Goal: Task Accomplishment & Management: Manage account settings

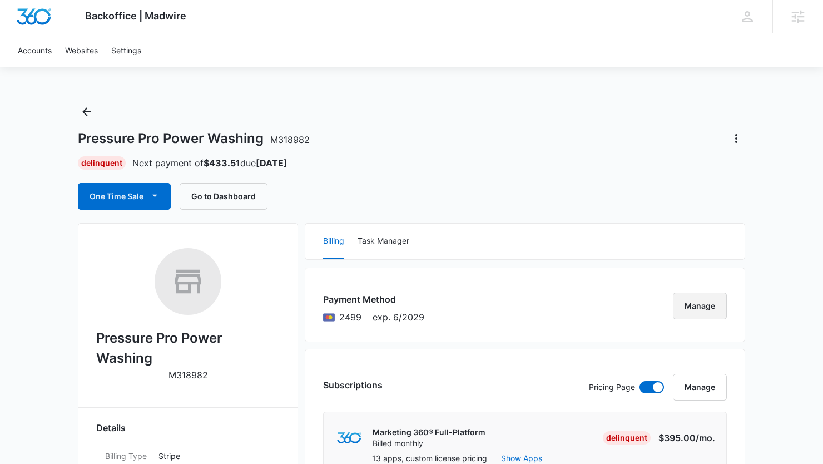
click at [688, 306] on button "Manage" at bounding box center [700, 305] width 54 height 27
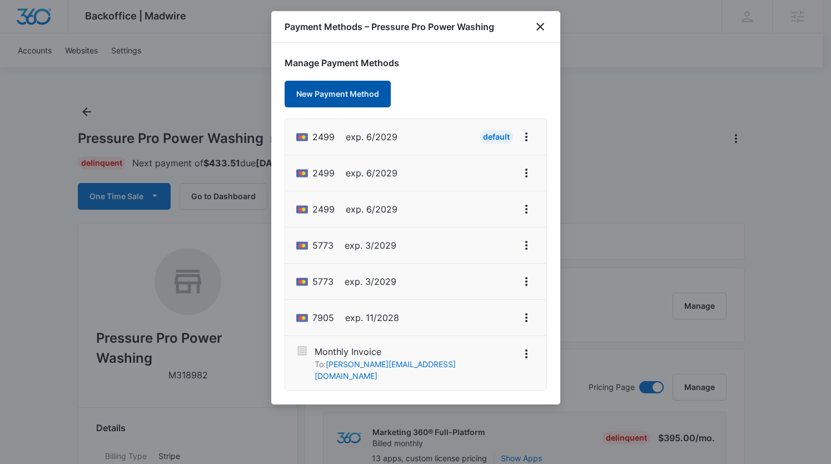
click at [322, 91] on button "New Payment Method" at bounding box center [338, 94] width 106 height 27
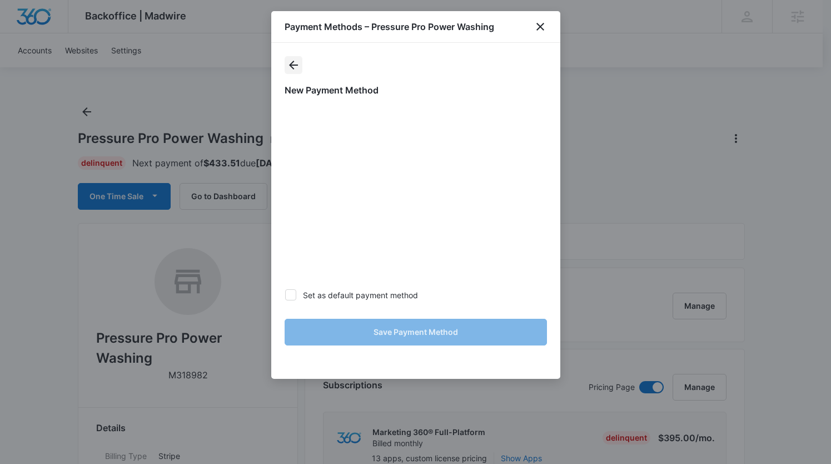
click at [288, 66] on icon "actions.back" at bounding box center [293, 64] width 13 height 13
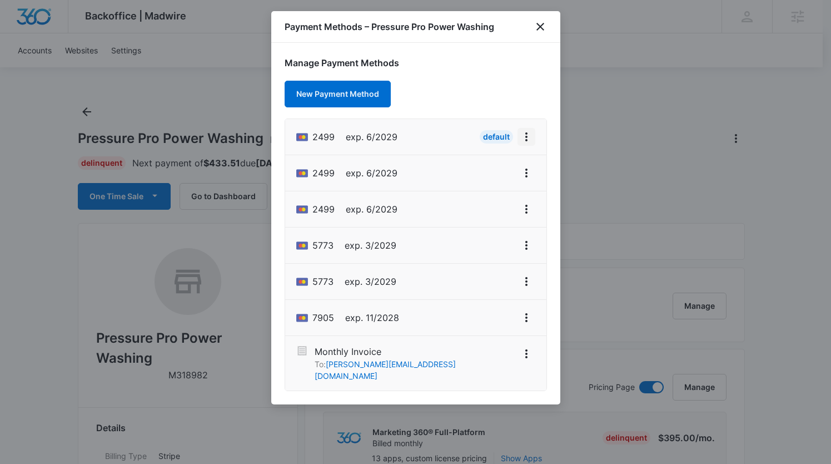
click at [525, 135] on icon "View More" at bounding box center [526, 136] width 13 height 13
click at [495, 184] on div "Retry Charge" at bounding box center [484, 185] width 48 height 8
click at [541, 26] on icon "close" at bounding box center [540, 27] width 8 height 8
